Goal: Information Seeking & Learning: Learn about a topic

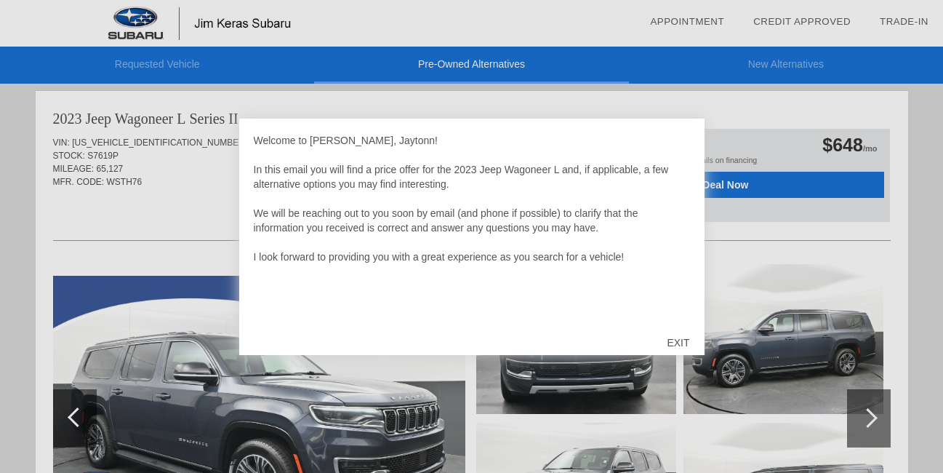
click at [679, 332] on div "EXIT" at bounding box center [678, 343] width 52 height 44
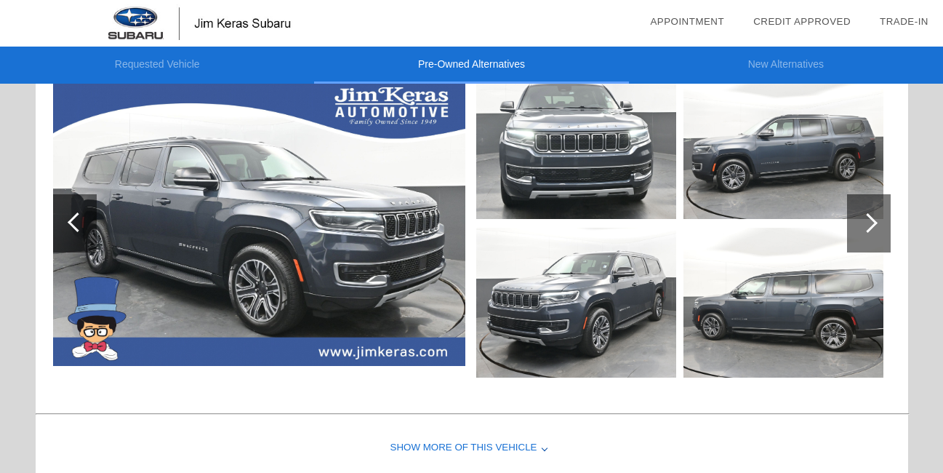
scroll to position [192, 0]
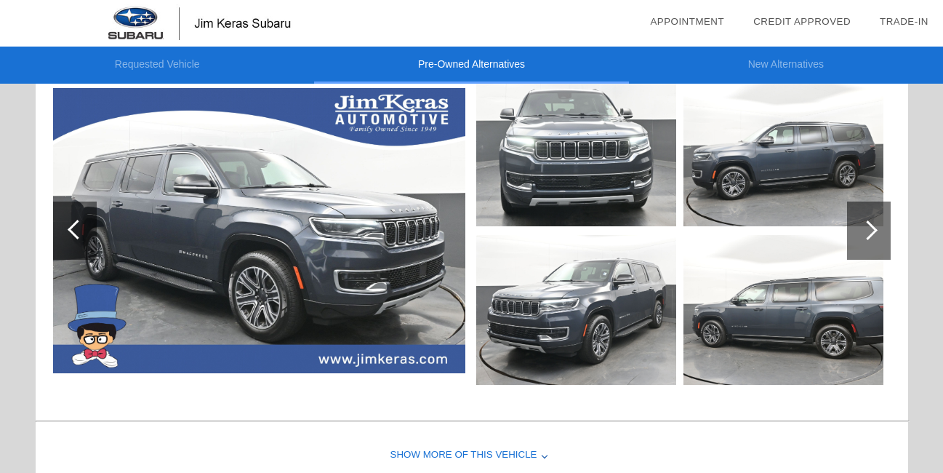
click at [582, 191] on img at bounding box center [576, 151] width 200 height 150
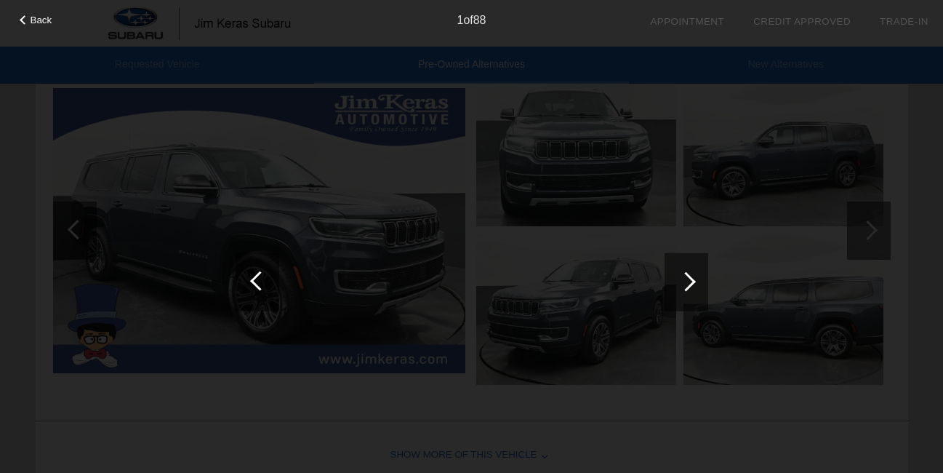
click at [694, 271] on div at bounding box center [687, 281] width 44 height 58
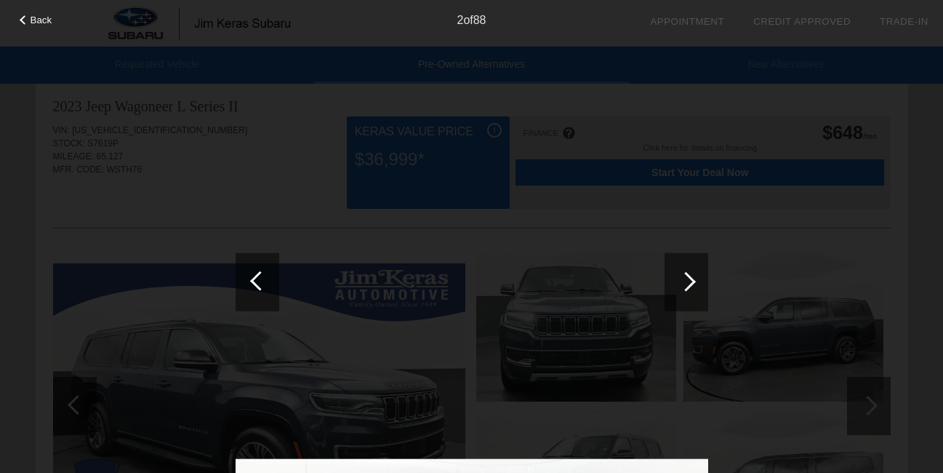
scroll to position [0, 0]
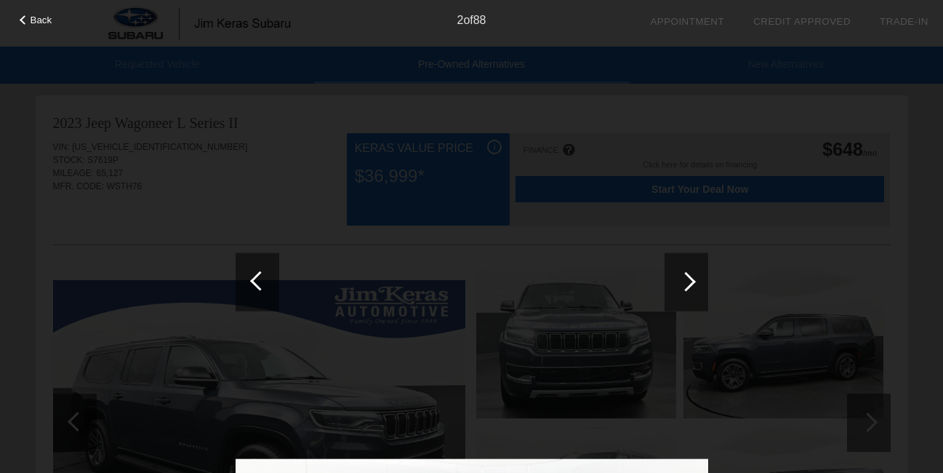
click at [683, 281] on div at bounding box center [687, 281] width 44 height 58
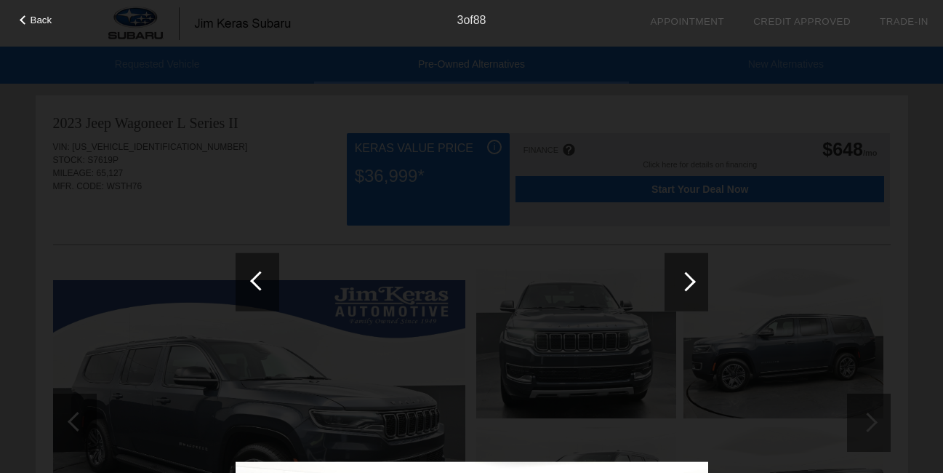
click at [684, 281] on div at bounding box center [686, 281] width 20 height 20
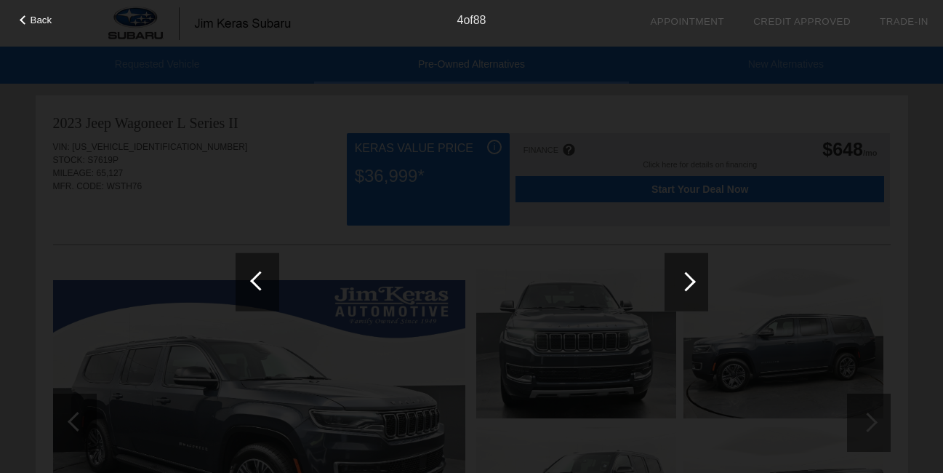
click at [684, 281] on div at bounding box center [686, 281] width 20 height 20
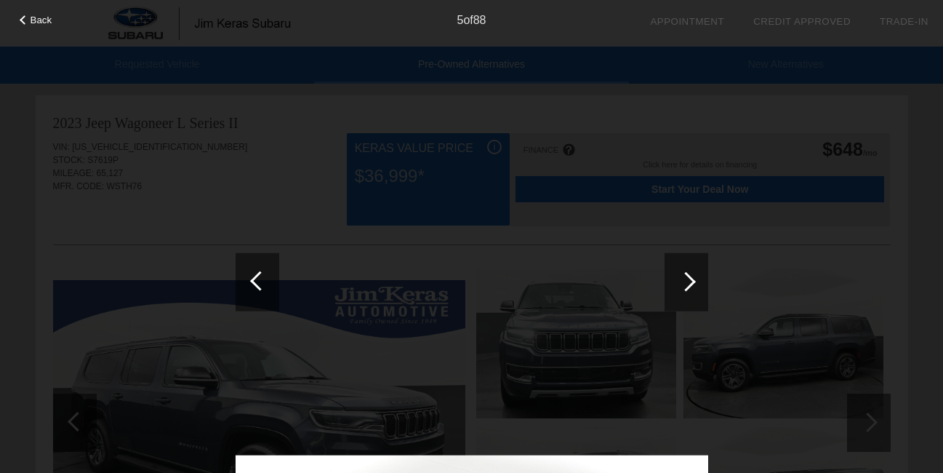
click at [29, 15] on div "Back" at bounding box center [36, 18] width 73 height 7
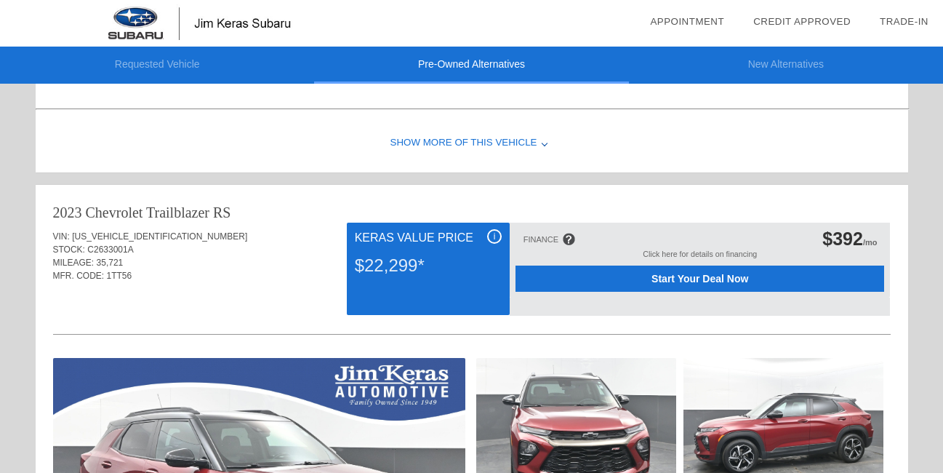
scroll to position [509, 0]
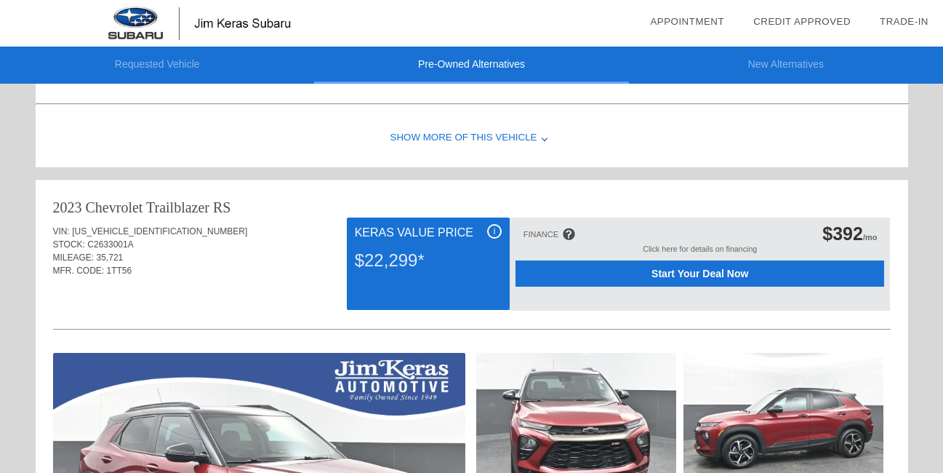
click at [451, 136] on div "Show More of this Vehicle" at bounding box center [472, 138] width 873 height 58
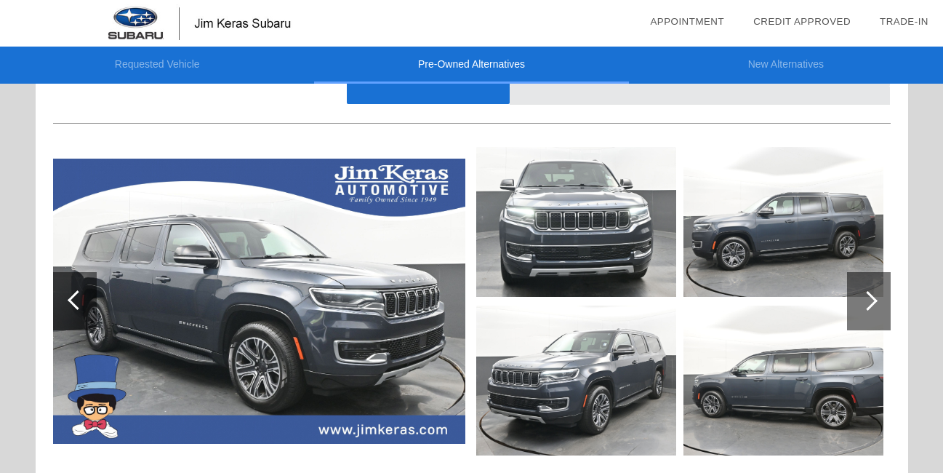
scroll to position [145, 0]
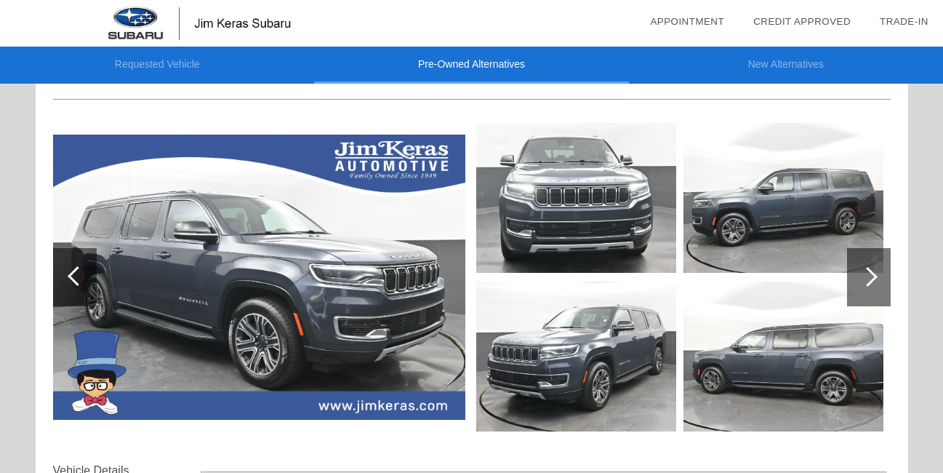
click at [867, 275] on div at bounding box center [868, 277] width 20 height 20
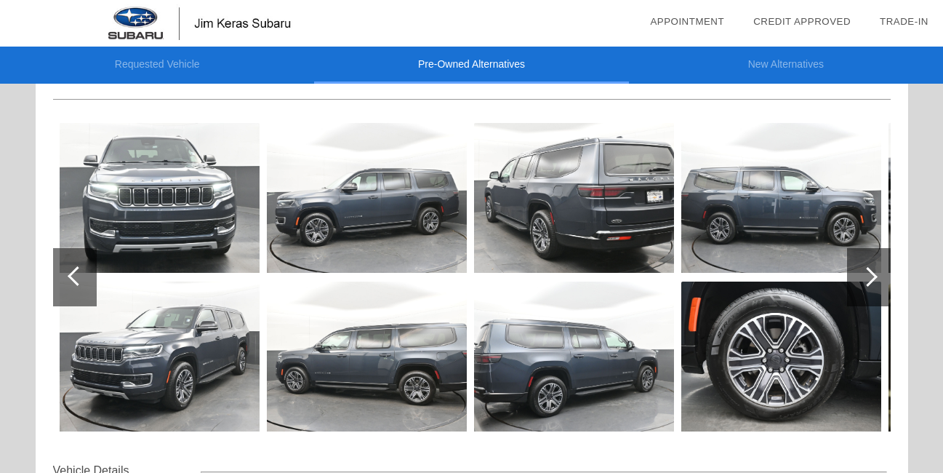
click at [364, 177] on img at bounding box center [367, 198] width 200 height 150
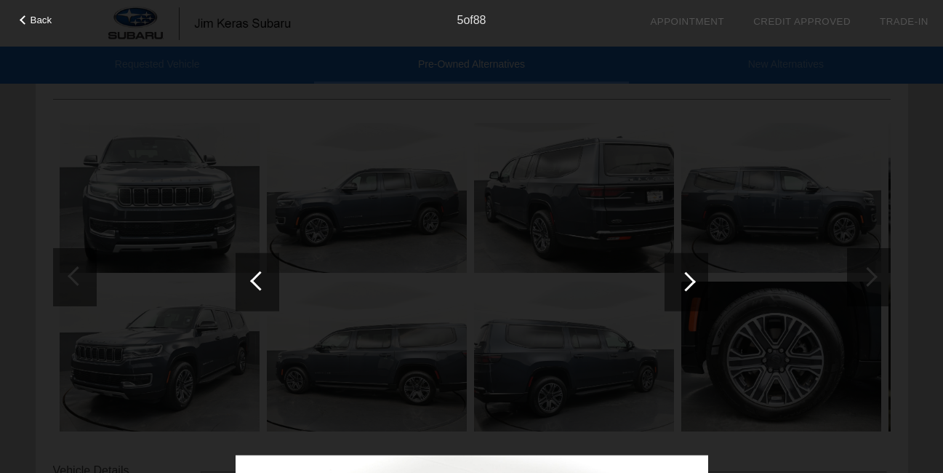
click at [692, 282] on div at bounding box center [686, 281] width 20 height 20
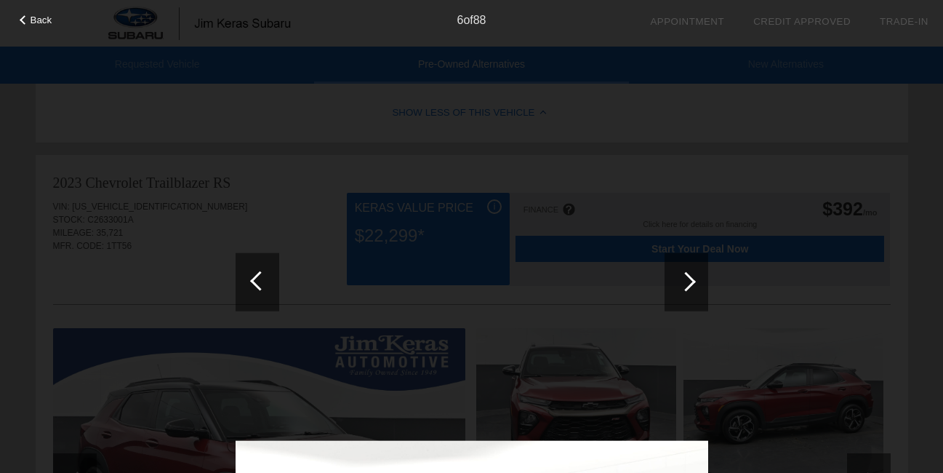
scroll to position [873, 0]
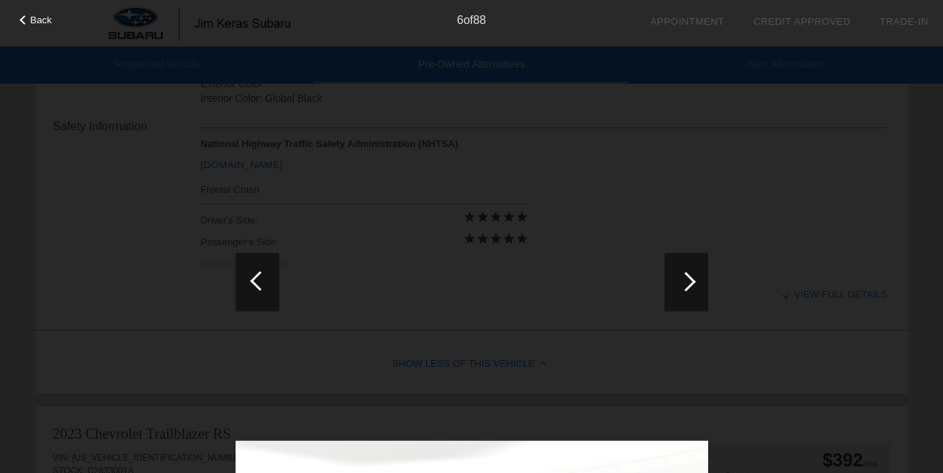
scroll to position [582, 0]
click at [258, 275] on div at bounding box center [260, 280] width 20 height 20
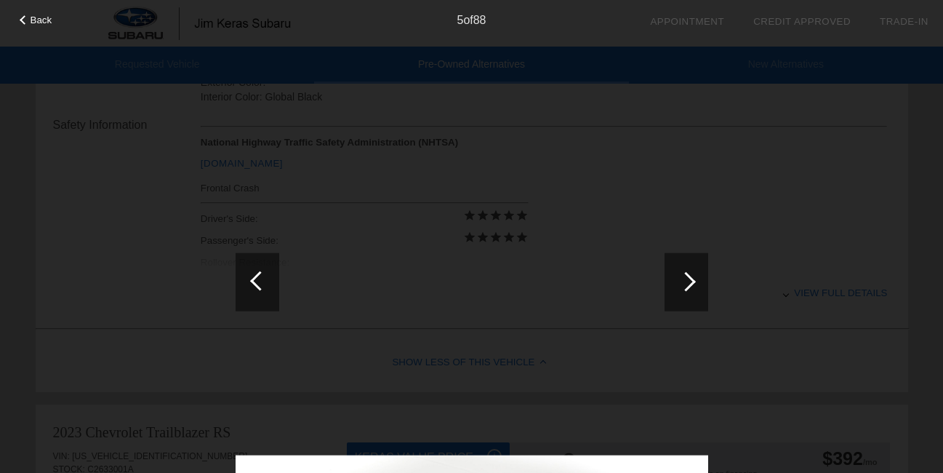
click at [261, 277] on div at bounding box center [260, 280] width 20 height 20
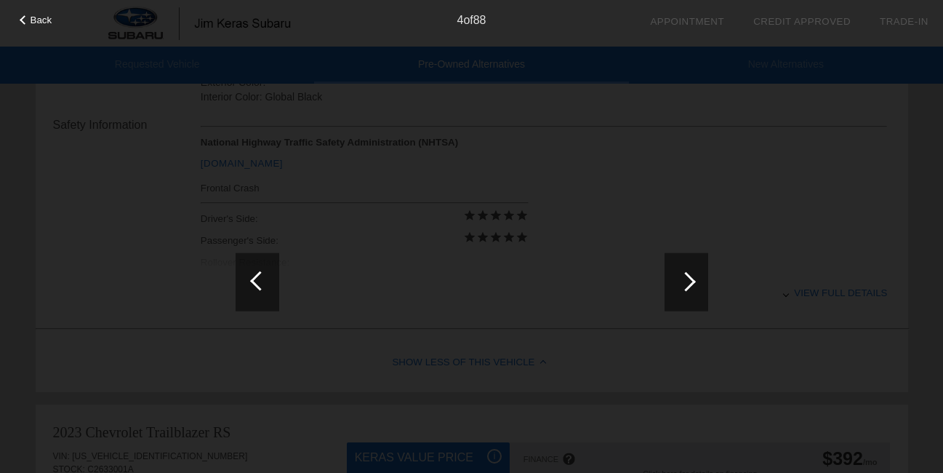
click at [264, 274] on div at bounding box center [258, 281] width 44 height 58
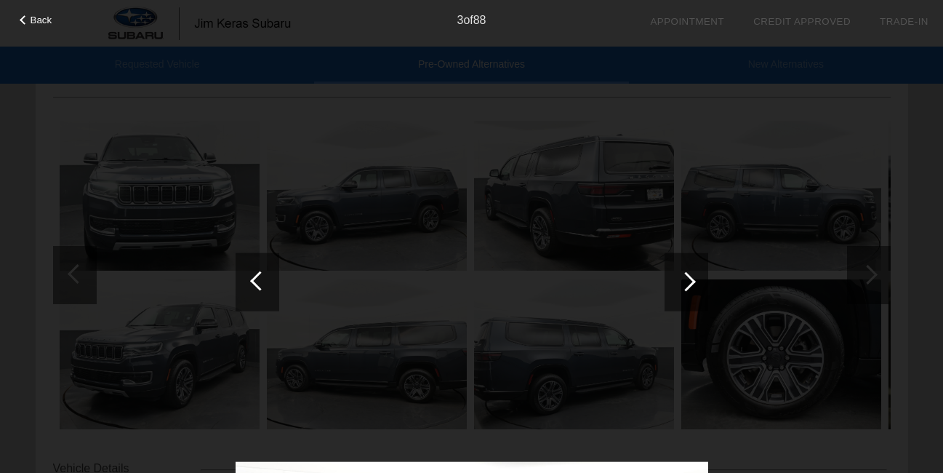
scroll to position [0, 0]
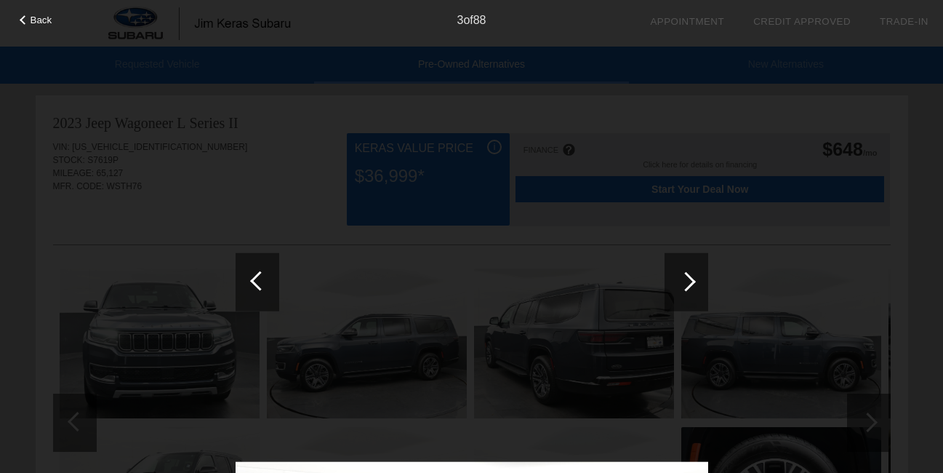
click at [262, 278] on div at bounding box center [260, 280] width 20 height 20
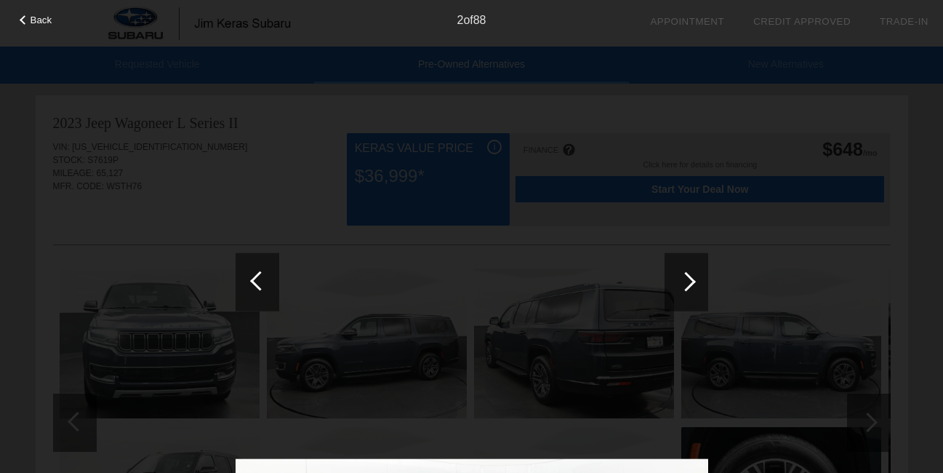
click at [262, 278] on div at bounding box center [260, 280] width 20 height 20
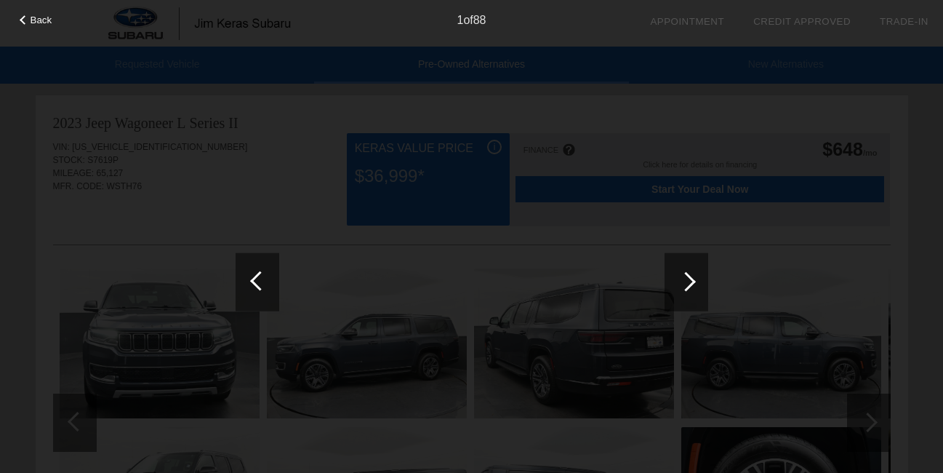
click at [262, 278] on div at bounding box center [260, 280] width 20 height 20
click at [261, 278] on div at bounding box center [260, 280] width 20 height 20
click at [36, 18] on span "Back" at bounding box center [42, 20] width 22 height 11
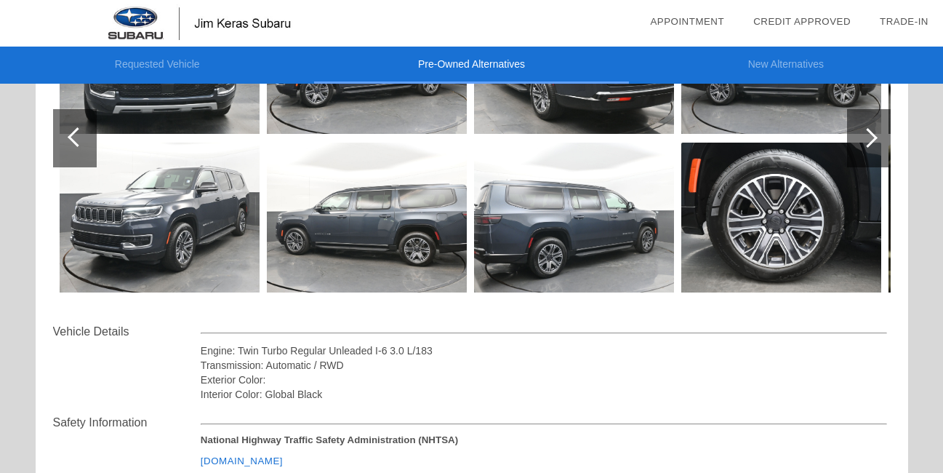
scroll to position [291, 0]
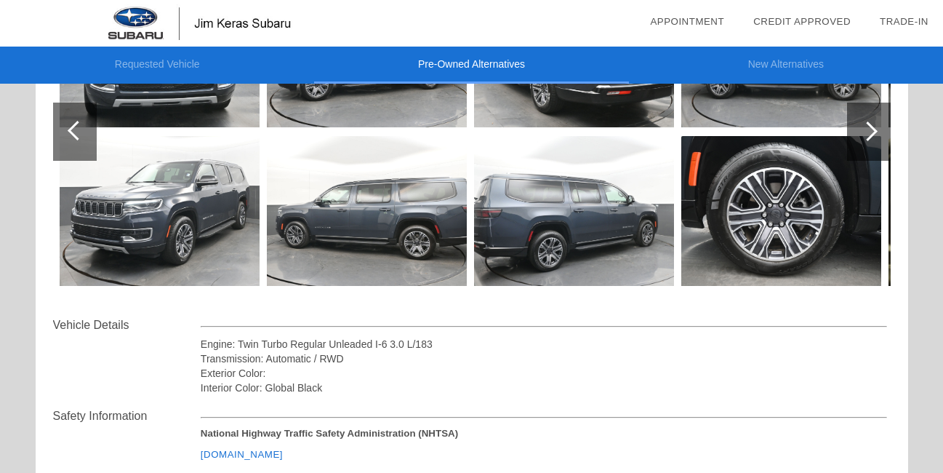
click at [873, 134] on div at bounding box center [868, 131] width 20 height 20
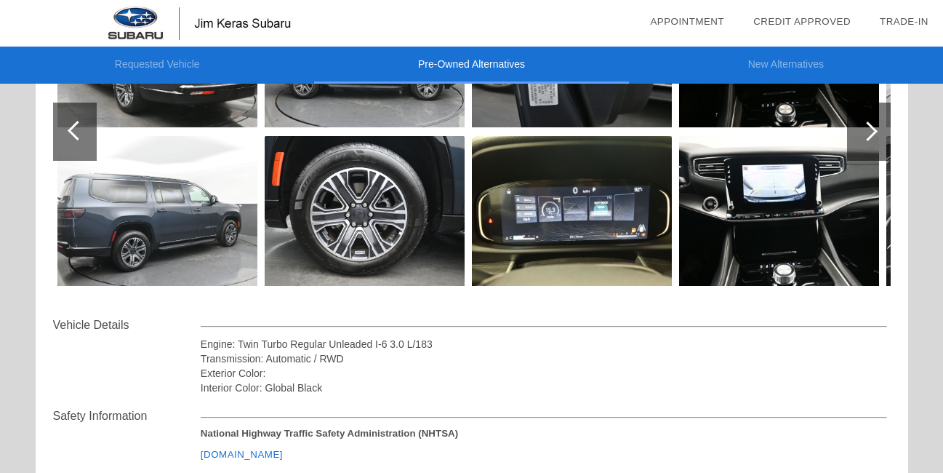
click at [873, 134] on div at bounding box center [868, 131] width 20 height 20
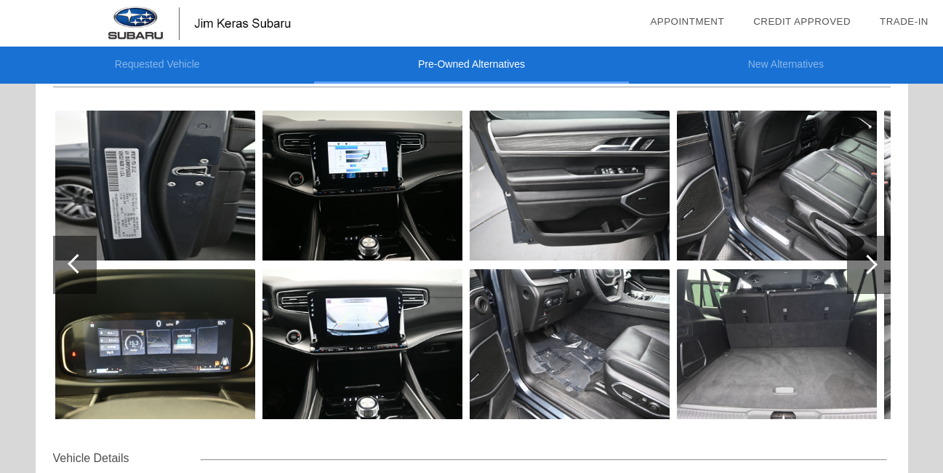
scroll to position [145, 0]
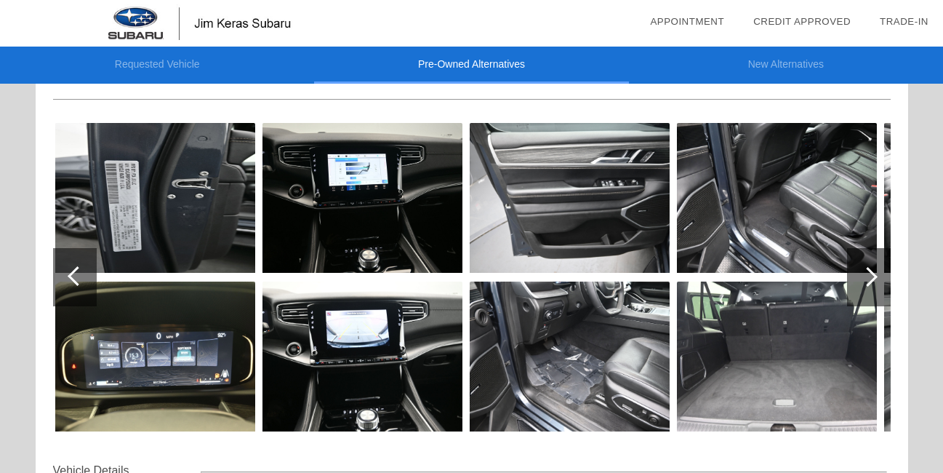
click at [604, 395] on img at bounding box center [570, 356] width 200 height 150
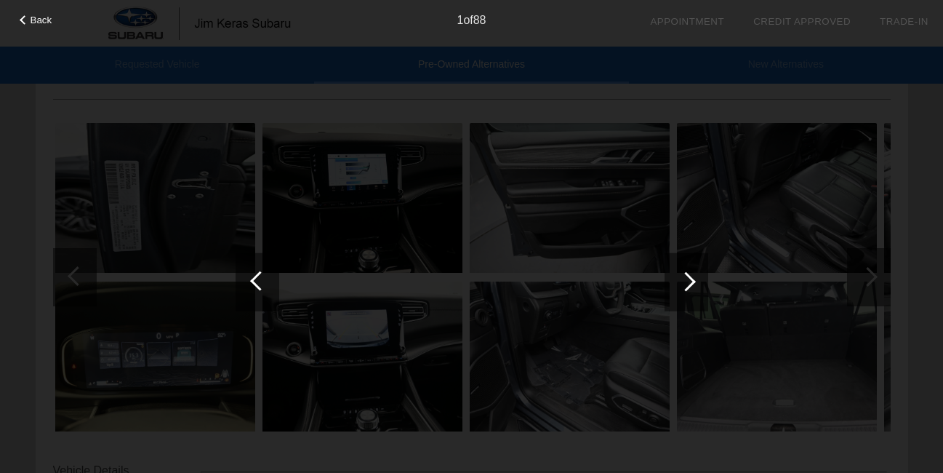
click at [262, 276] on div at bounding box center [260, 280] width 20 height 20
click at [244, 292] on div at bounding box center [258, 281] width 44 height 58
click at [20, 23] on div "1 of 88" at bounding box center [471, 14] width 943 height 29
click at [34, 13] on div "1 of 88" at bounding box center [471, 14] width 943 height 29
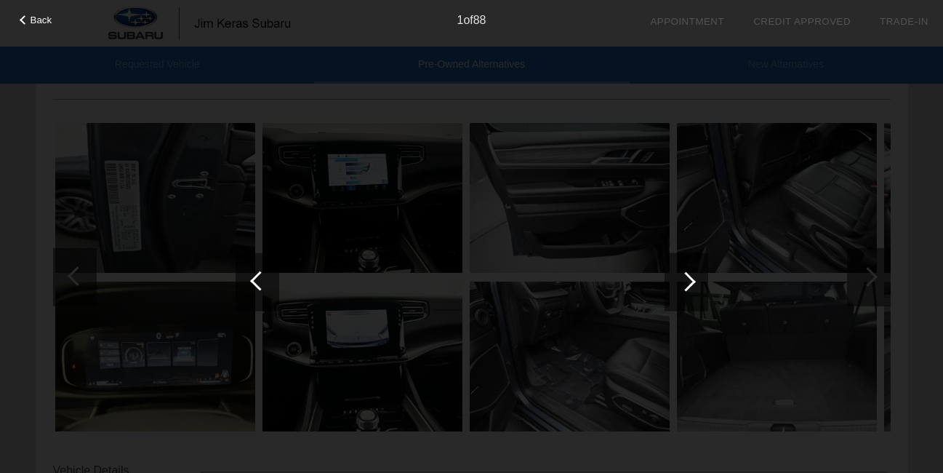
click at [31, 20] on span "Back" at bounding box center [42, 20] width 22 height 11
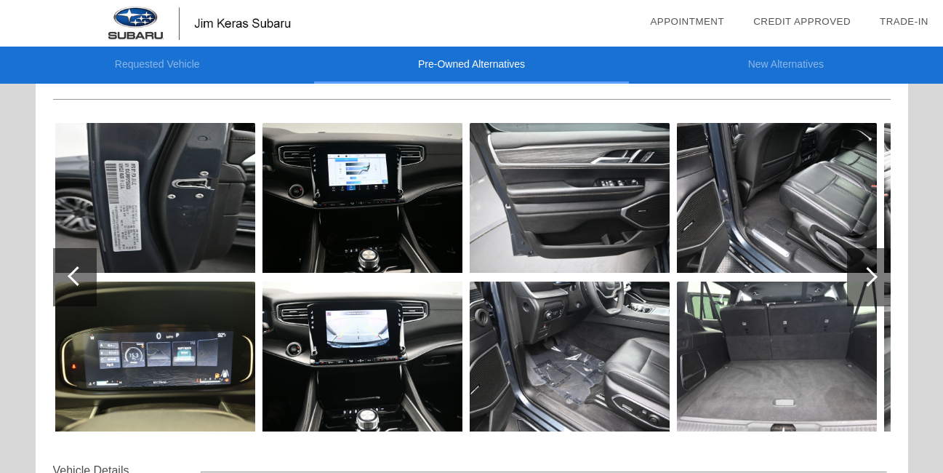
click at [873, 272] on div at bounding box center [868, 277] width 20 height 20
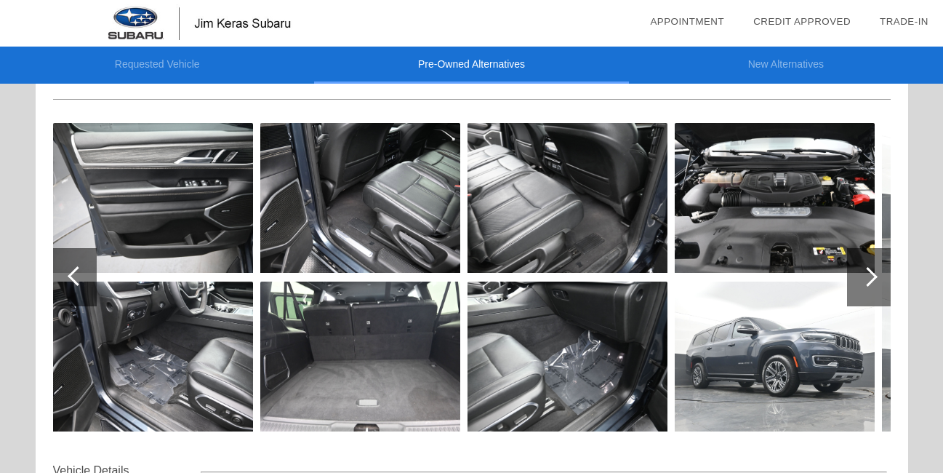
click at [873, 272] on div at bounding box center [868, 277] width 20 height 20
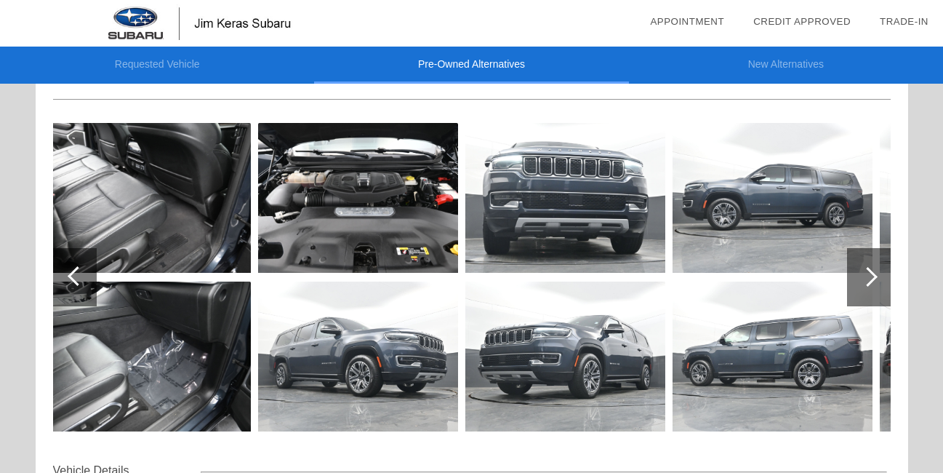
click at [875, 273] on div at bounding box center [869, 277] width 44 height 58
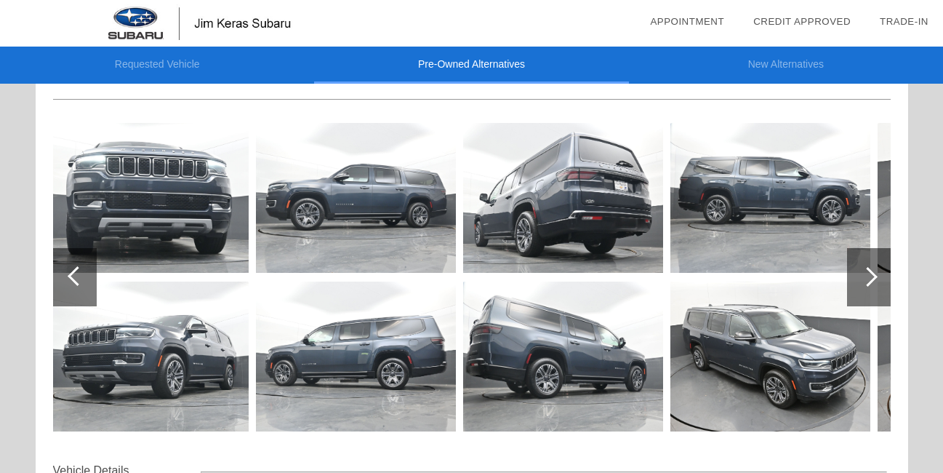
click at [875, 273] on div at bounding box center [869, 277] width 44 height 58
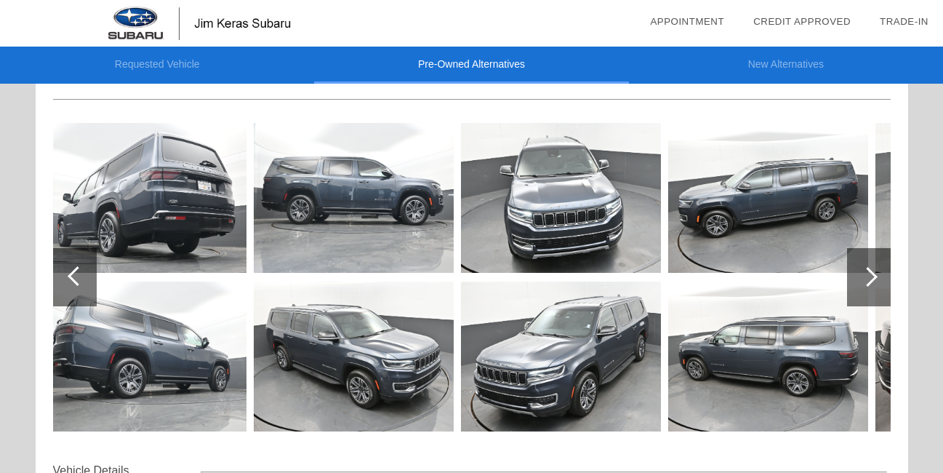
click at [875, 273] on div at bounding box center [869, 277] width 44 height 58
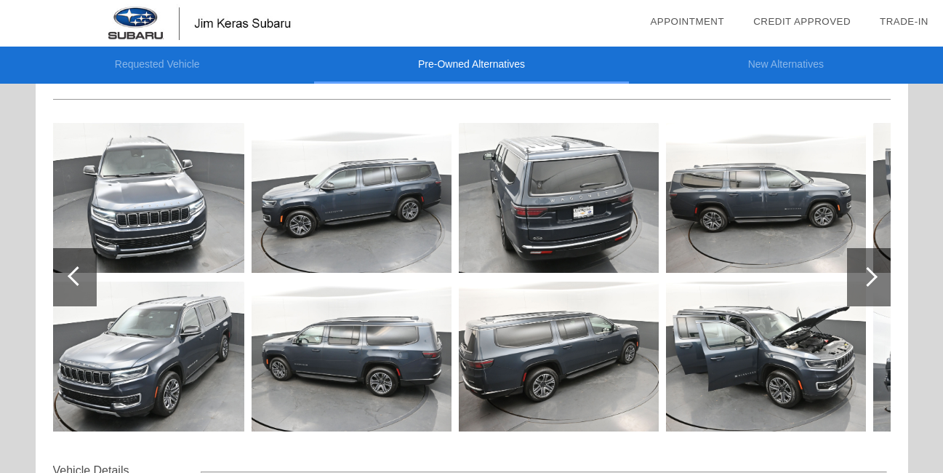
click at [875, 273] on div at bounding box center [869, 277] width 44 height 58
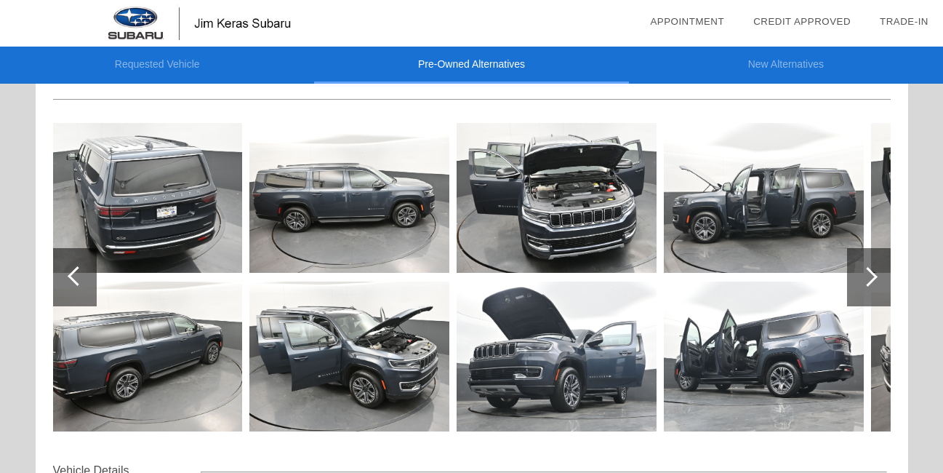
click at [875, 273] on div at bounding box center [869, 277] width 44 height 58
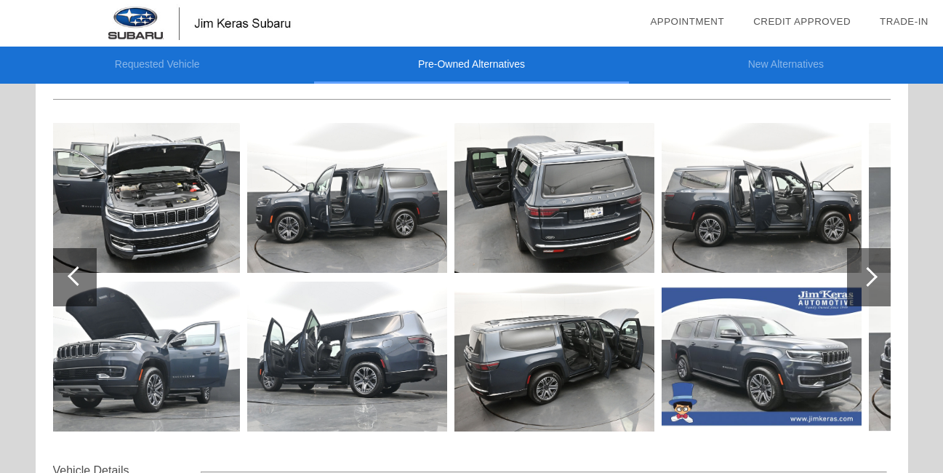
click at [875, 273] on div at bounding box center [869, 277] width 44 height 58
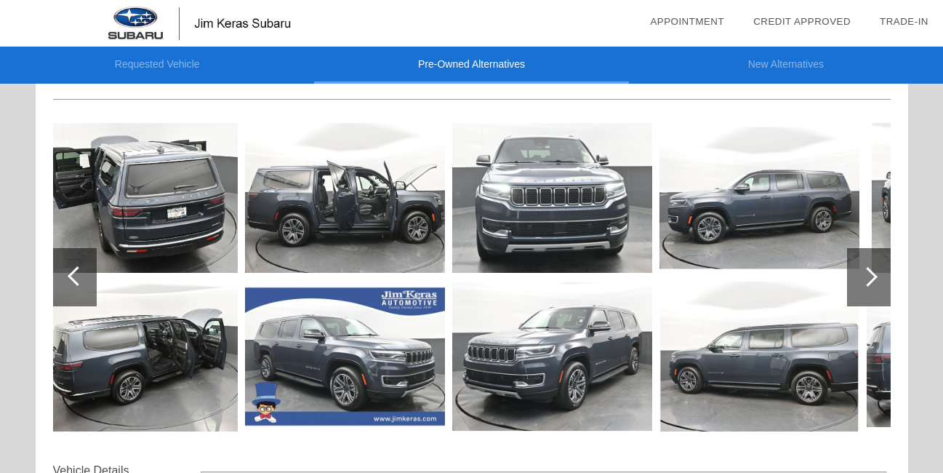
click at [875, 273] on div at bounding box center [869, 277] width 44 height 58
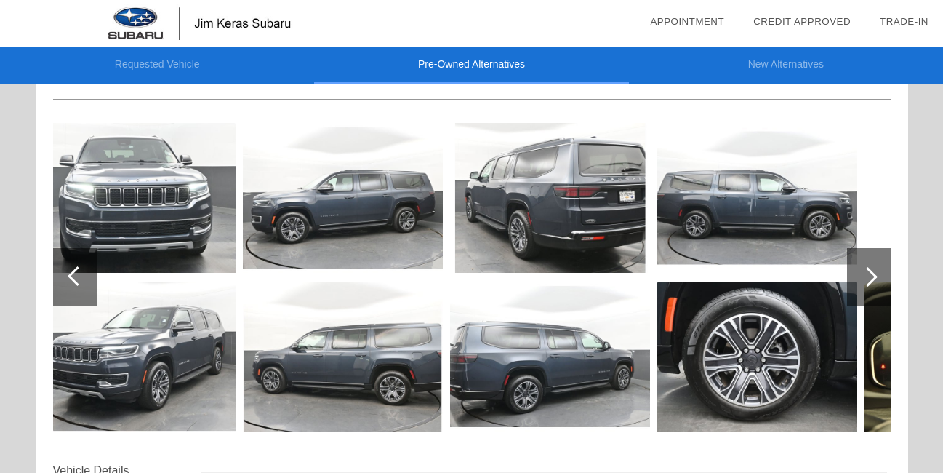
click at [875, 273] on div at bounding box center [869, 277] width 44 height 58
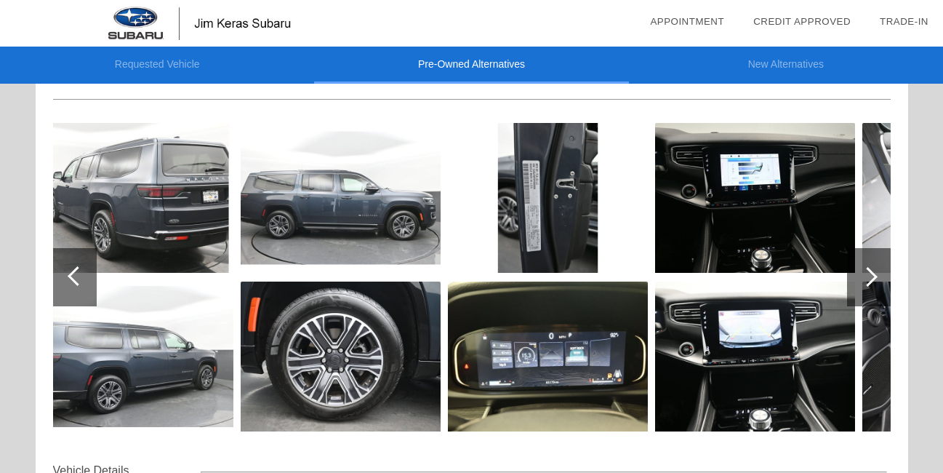
click at [875, 273] on div at bounding box center [869, 277] width 44 height 58
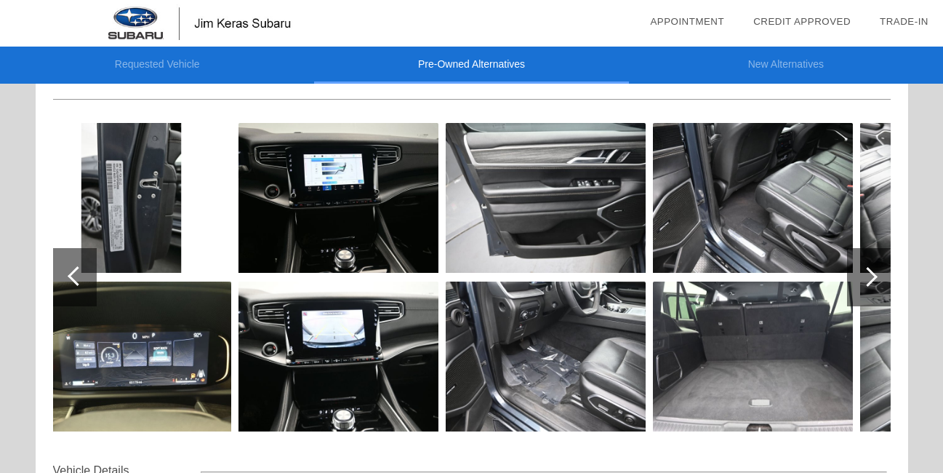
click at [875, 273] on div at bounding box center [869, 277] width 44 height 58
